Goal: Information Seeking & Learning: Find specific fact

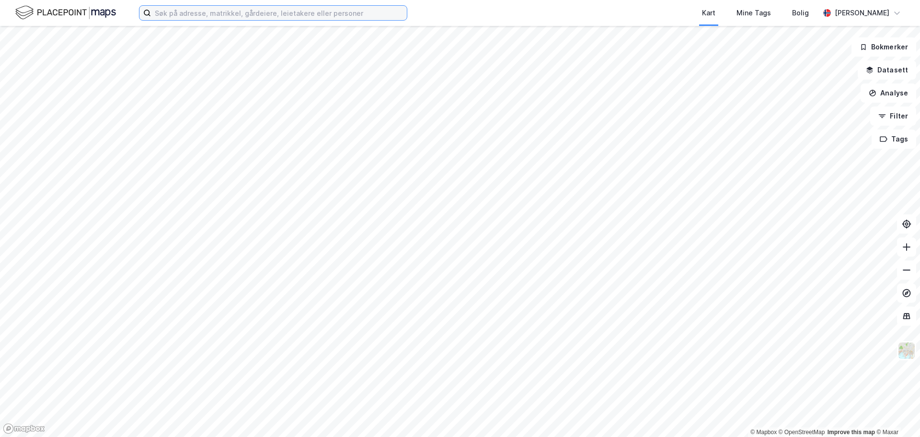
click at [311, 17] on input at bounding box center [279, 13] width 256 height 14
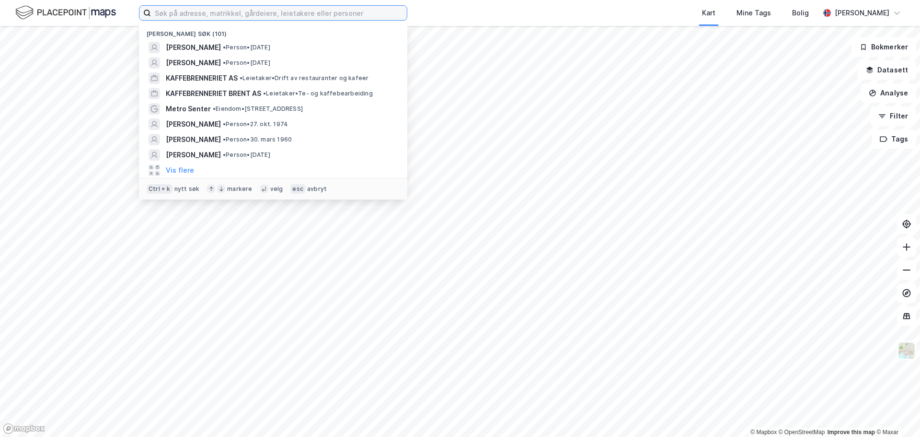
paste input "[PERSON_NAME][STREET_ADDRESS]"
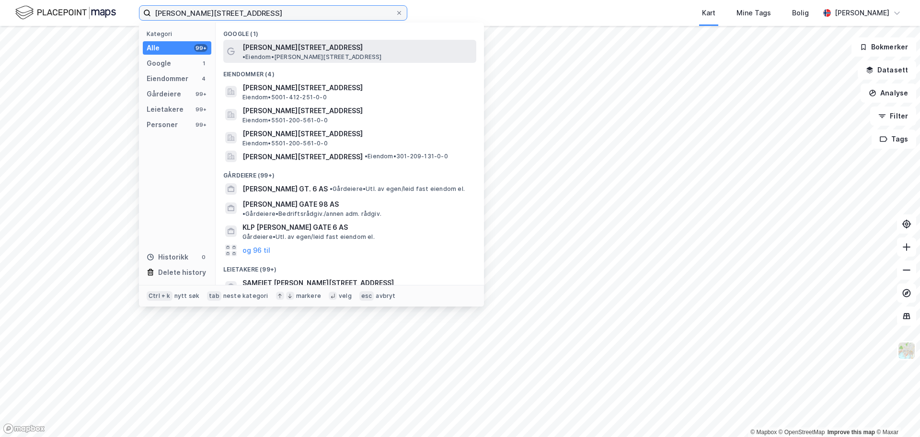
type input "[PERSON_NAME][STREET_ADDRESS]"
click at [375, 51] on div "[PERSON_NAME][STREET_ADDRESS] • Eiendom • [PERSON_NAME][STREET_ADDRESS]" at bounding box center [359, 51] width 232 height 19
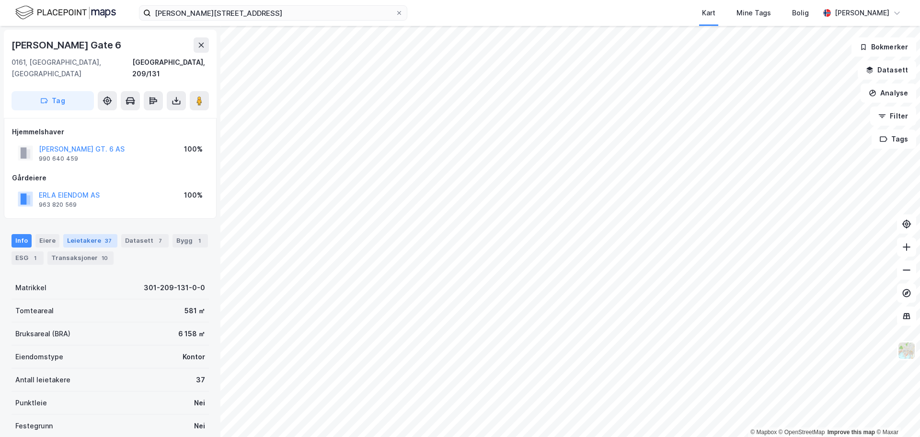
click at [70, 234] on div "Leietakere 37" at bounding box center [90, 240] width 54 height 13
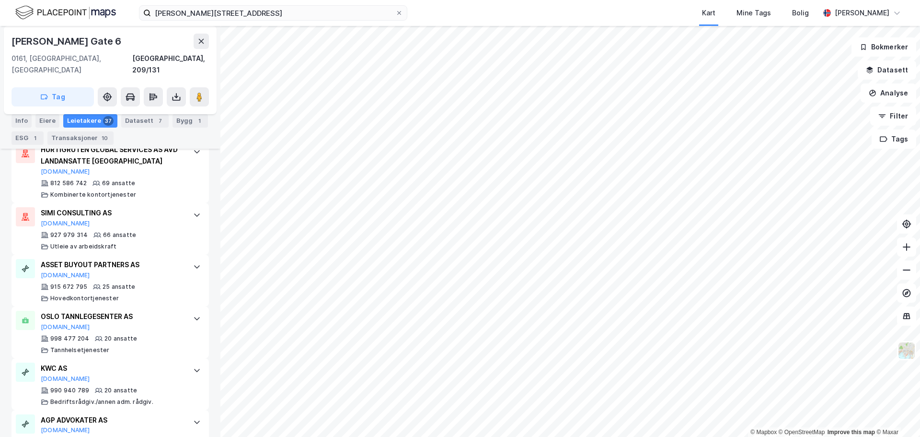
scroll to position [34, 0]
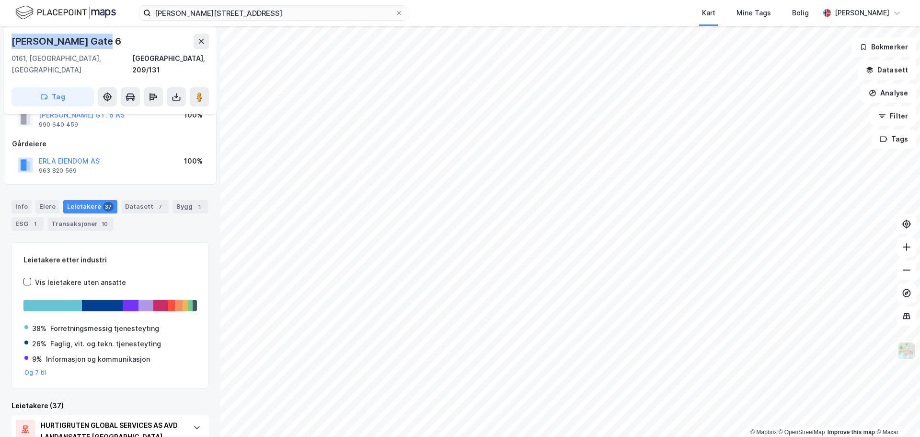
drag, startPoint x: 105, startPoint y: 40, endPoint x: 12, endPoint y: 41, distance: 93.5
click at [12, 41] on div "[PERSON_NAME] Gate 6" at bounding box center [110, 41] width 197 height 15
copy div "[PERSON_NAME] Gate 6"
